Goal: Transaction & Acquisition: Purchase product/service

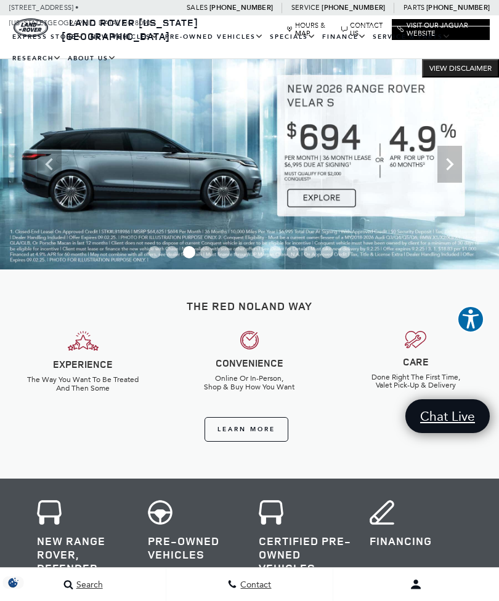
click at [450, 166] on icon "Next" at bounding box center [449, 164] width 7 height 12
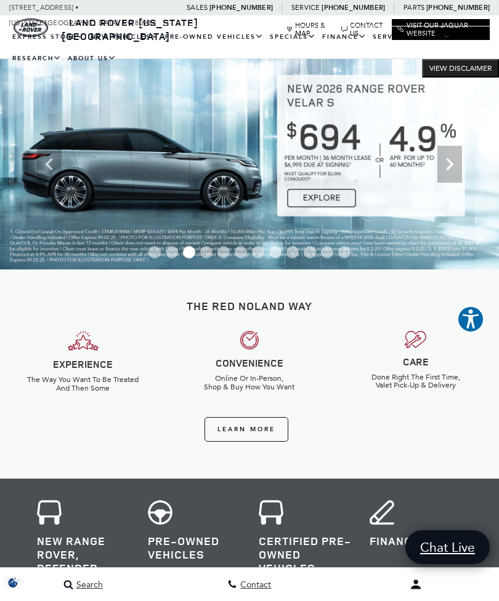
click at [449, 172] on icon "Next" at bounding box center [449, 164] width 25 height 25
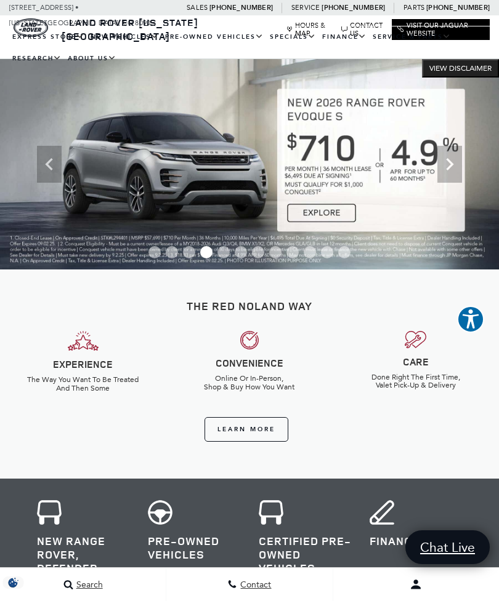
click at [451, 167] on icon "Next" at bounding box center [449, 164] width 7 height 12
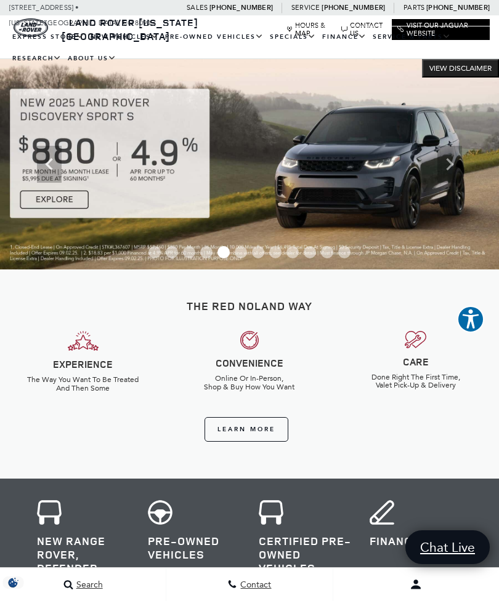
click at [448, 168] on icon "Next" at bounding box center [449, 164] width 7 height 12
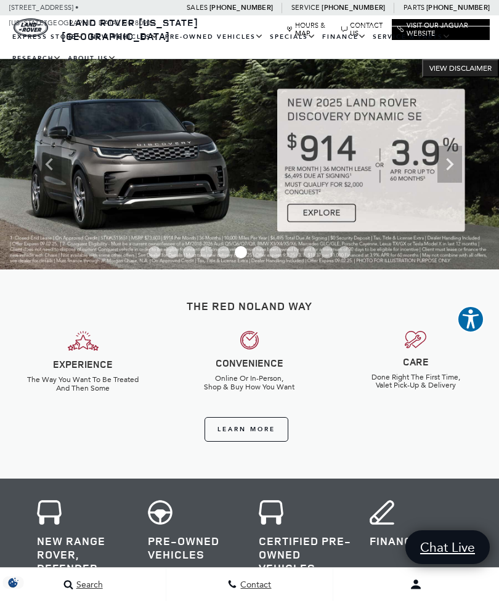
click at [444, 167] on icon "Next" at bounding box center [449, 164] width 25 height 25
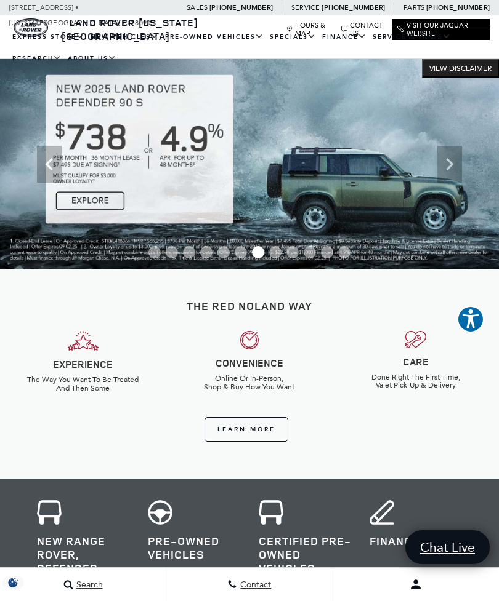
click at [448, 171] on icon "Next" at bounding box center [449, 164] width 25 height 25
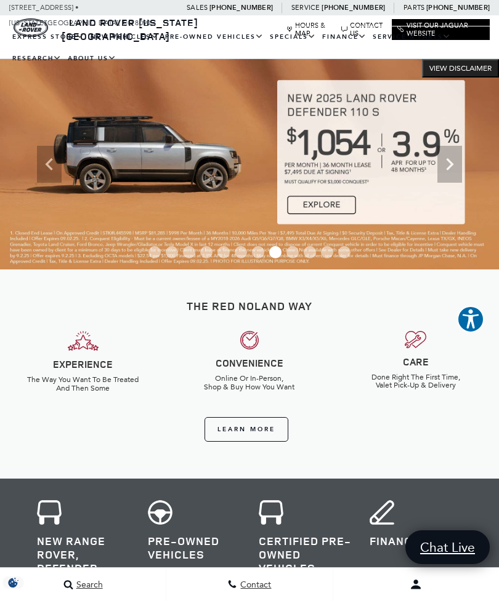
click at [449, 170] on icon "Next" at bounding box center [449, 164] width 25 height 25
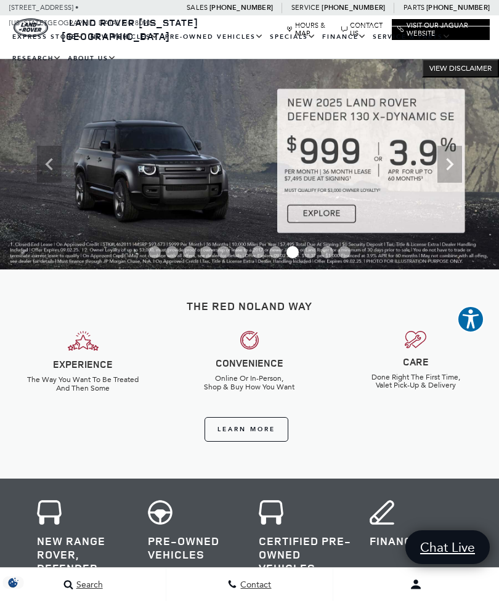
click at [448, 168] on icon "Next" at bounding box center [449, 164] width 7 height 12
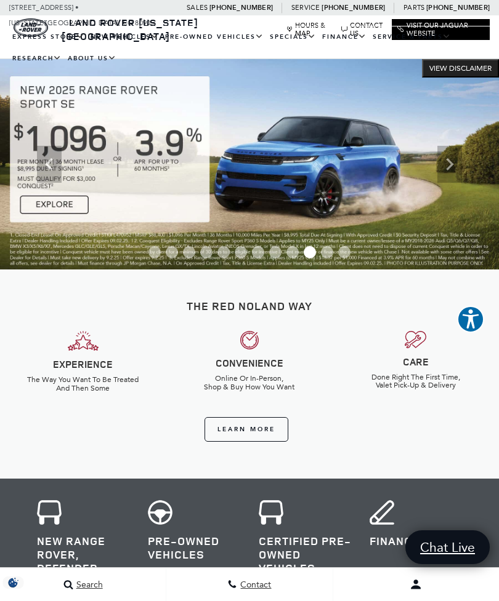
click at [448, 168] on icon "Next" at bounding box center [449, 164] width 7 height 12
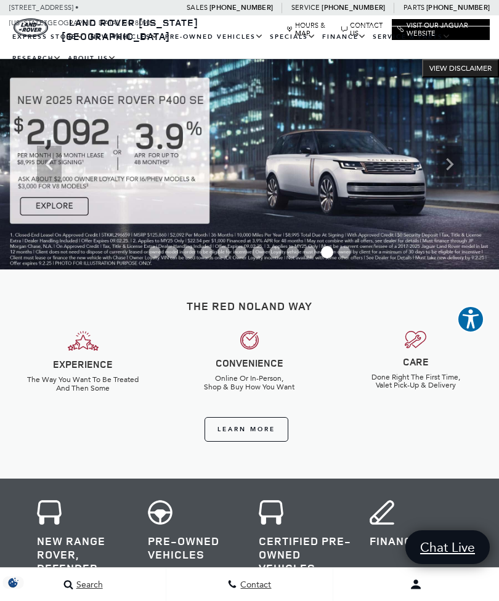
click at [446, 164] on icon "Next" at bounding box center [449, 164] width 25 height 25
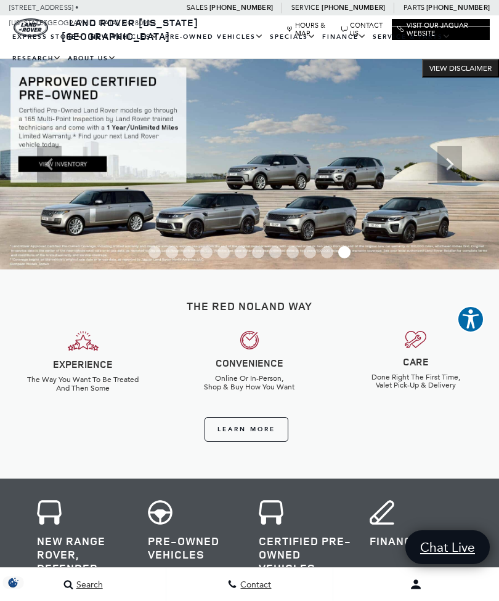
click at [0, 0] on link "New Lease Offers" at bounding box center [0, 0] width 0 height 0
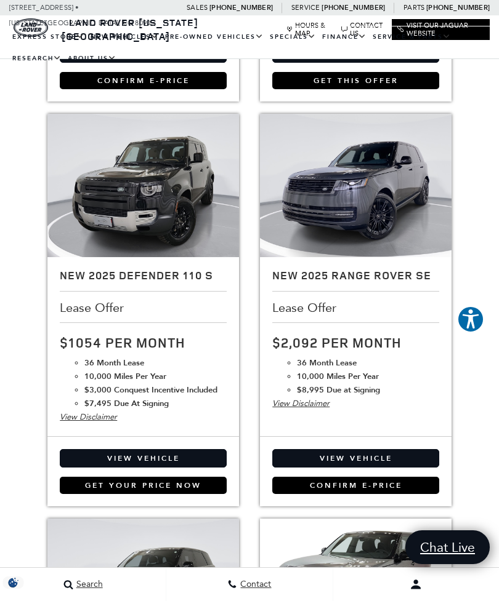
scroll to position [1081, 0]
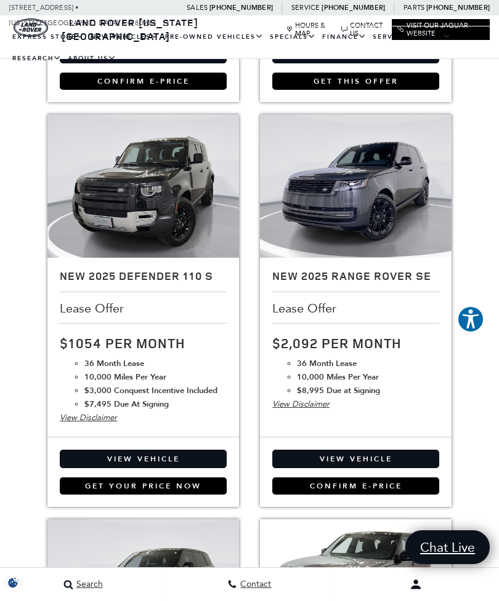
click at [195, 185] on img at bounding box center [142, 186] width 191 height 143
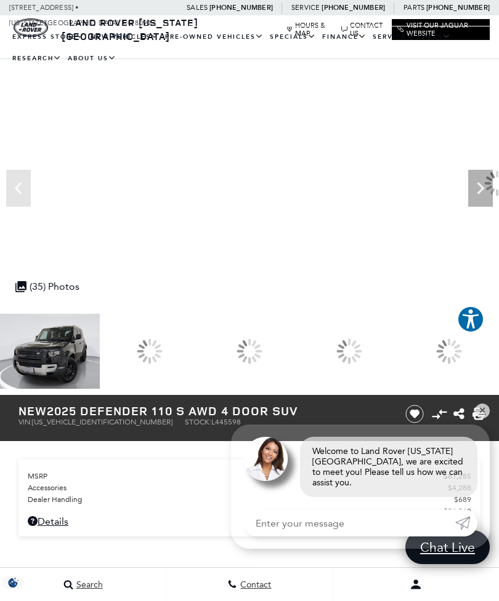
click at [0, 0] on link "New Finance Offers" at bounding box center [0, 0] width 0 height 0
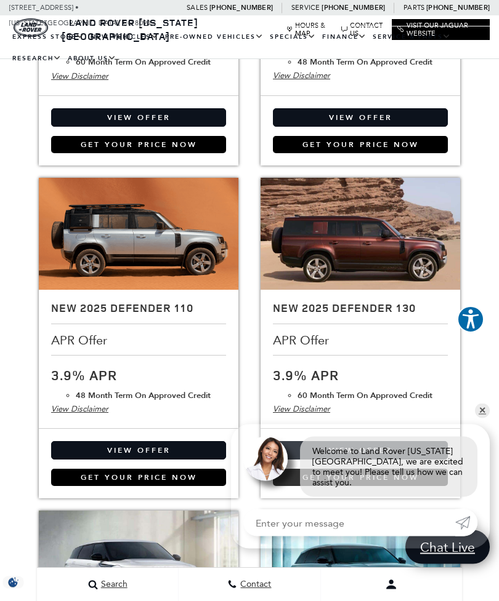
scroll to position [1011, 0]
click at [324, 203] on img at bounding box center [359, 234] width 199 height 112
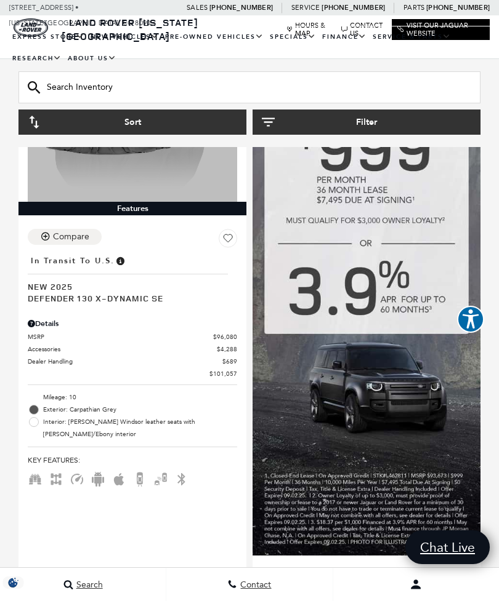
scroll to position [797, 0]
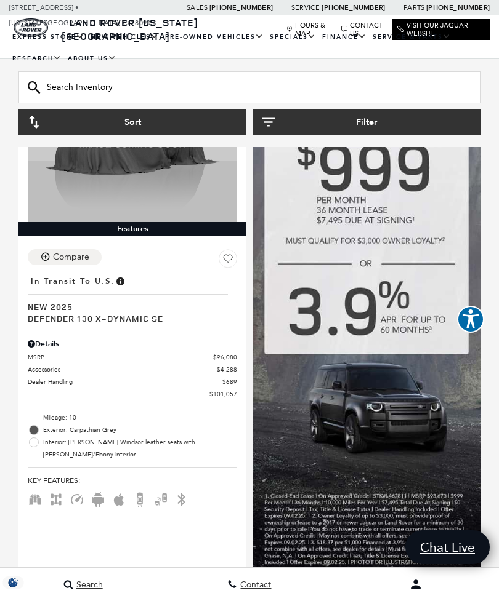
click at [425, 414] on img at bounding box center [366, 316] width 228 height 520
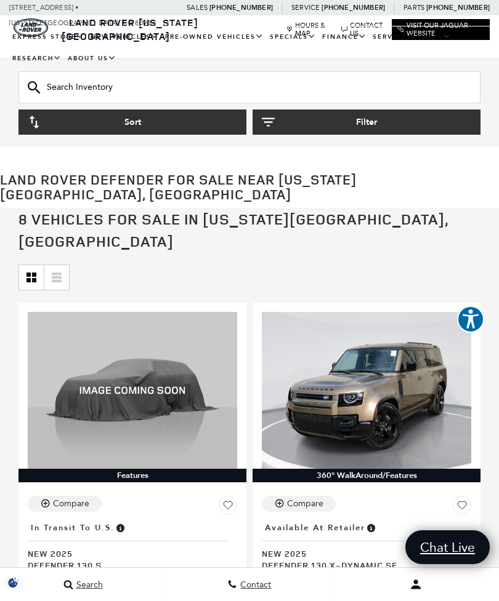
scroll to position [0, 0]
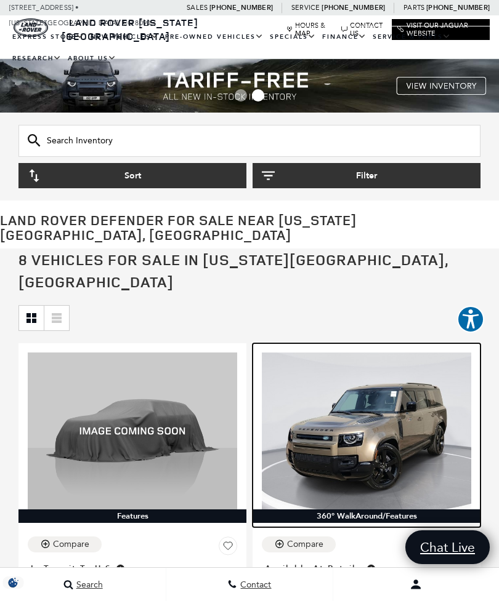
click at [416, 408] on img at bounding box center [366, 431] width 209 height 157
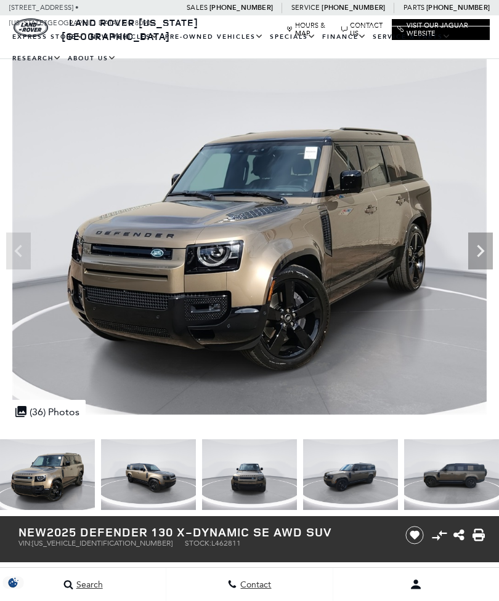
click at [490, 245] on icon "Next" at bounding box center [480, 251] width 25 height 25
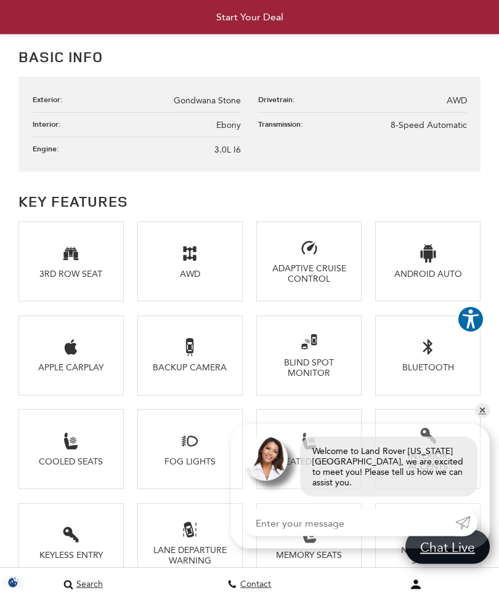
scroll to position [1404, 0]
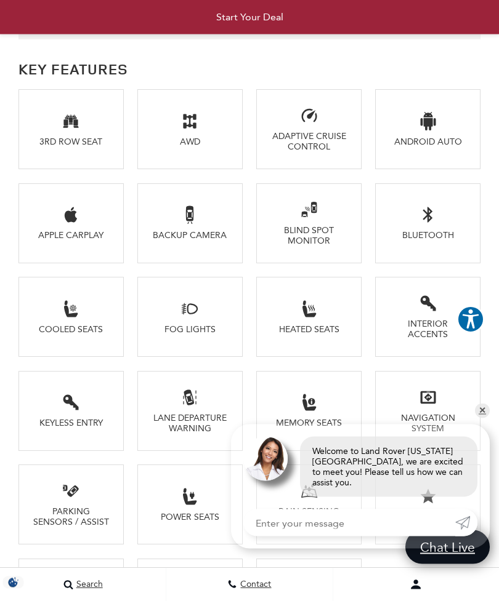
click at [60, 143] on li "3rd Row Seat" at bounding box center [70, 130] width 105 height 80
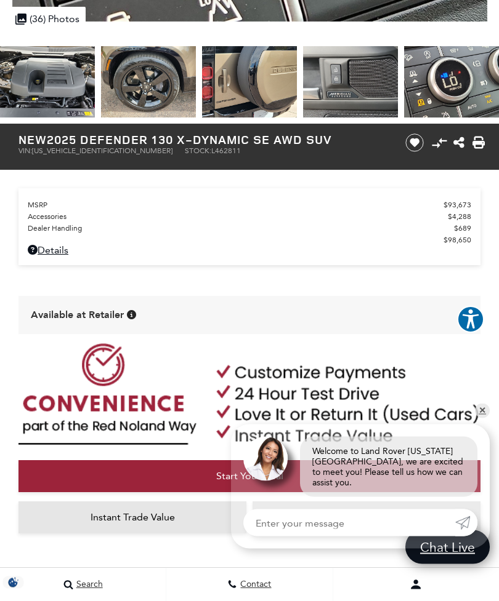
scroll to position [386, 0]
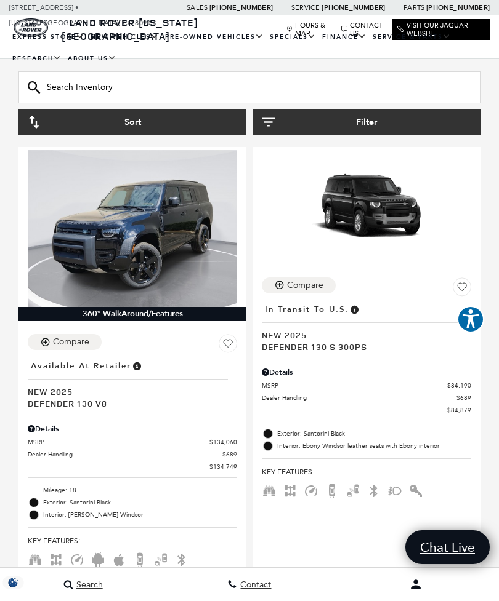
scroll to position [2359, 0]
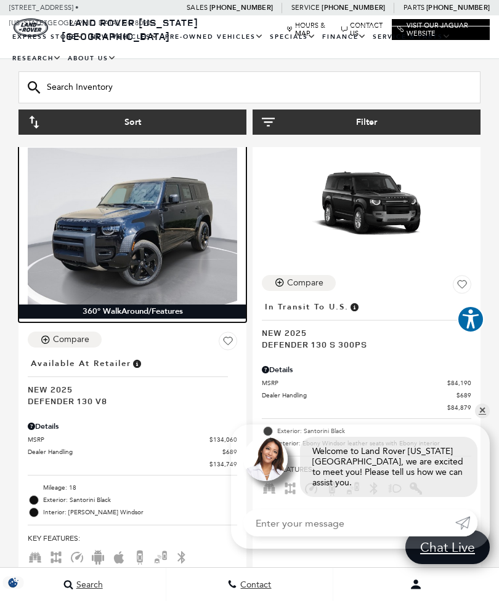
click at [105, 195] on img at bounding box center [132, 226] width 209 height 157
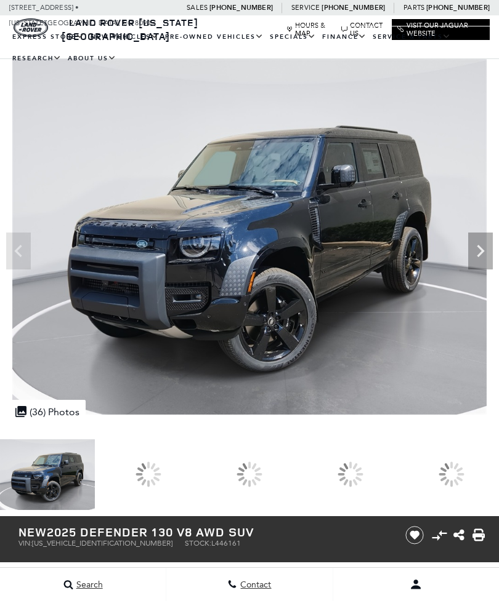
click at [483, 242] on icon "Next" at bounding box center [480, 251] width 25 height 25
